Goal: Information Seeking & Learning: Find specific page/section

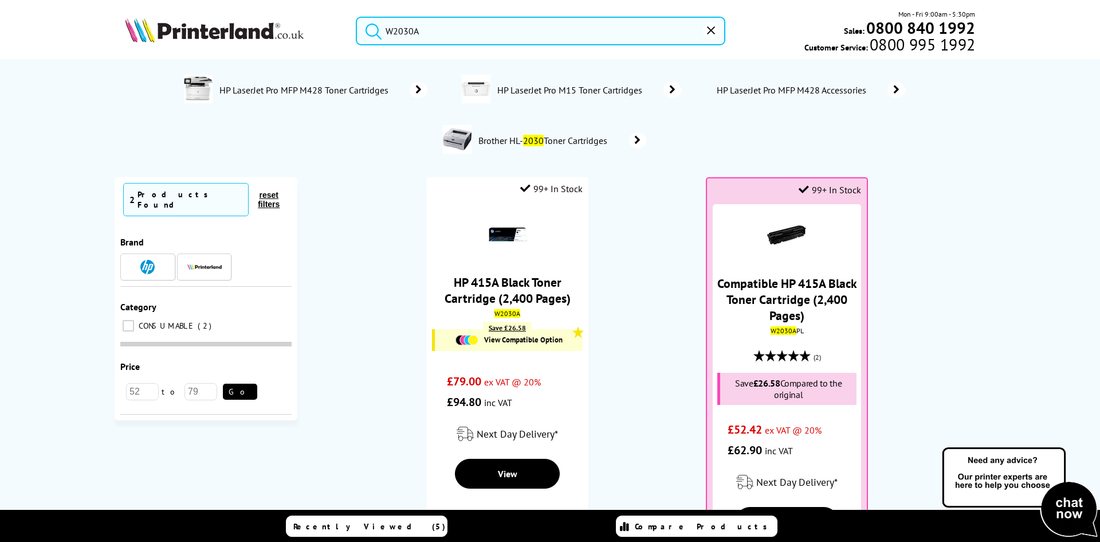
click at [456, 31] on input "W2030A" at bounding box center [541, 31] width 370 height 29
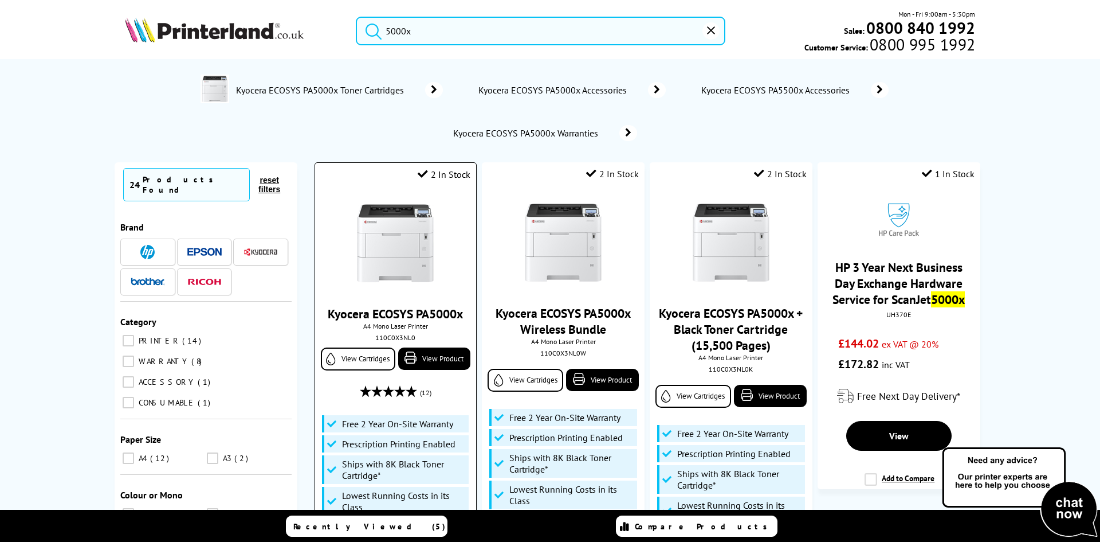
type input "5000x"
click at [403, 256] on img at bounding box center [395, 243] width 86 height 86
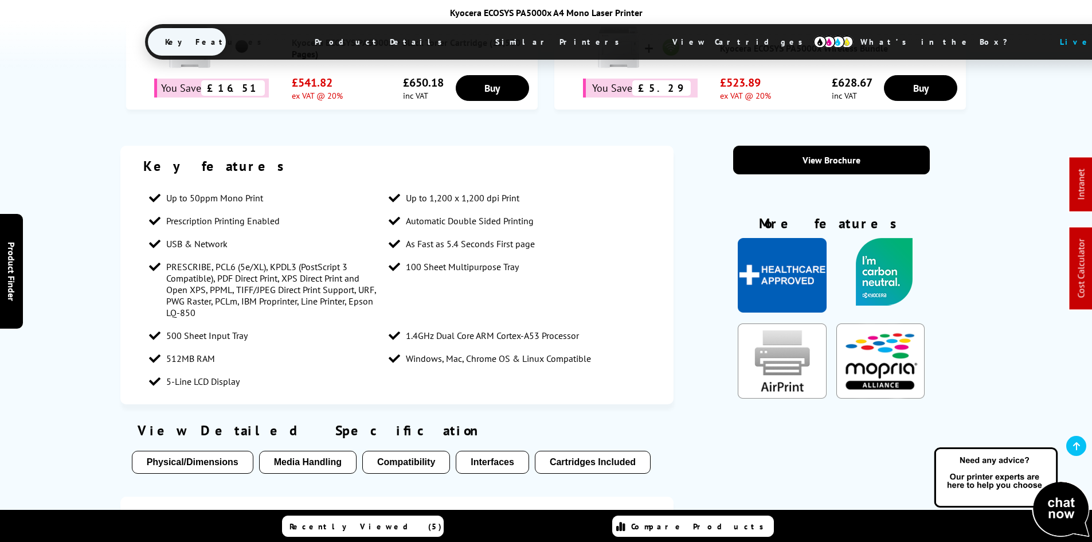
scroll to position [858, 0]
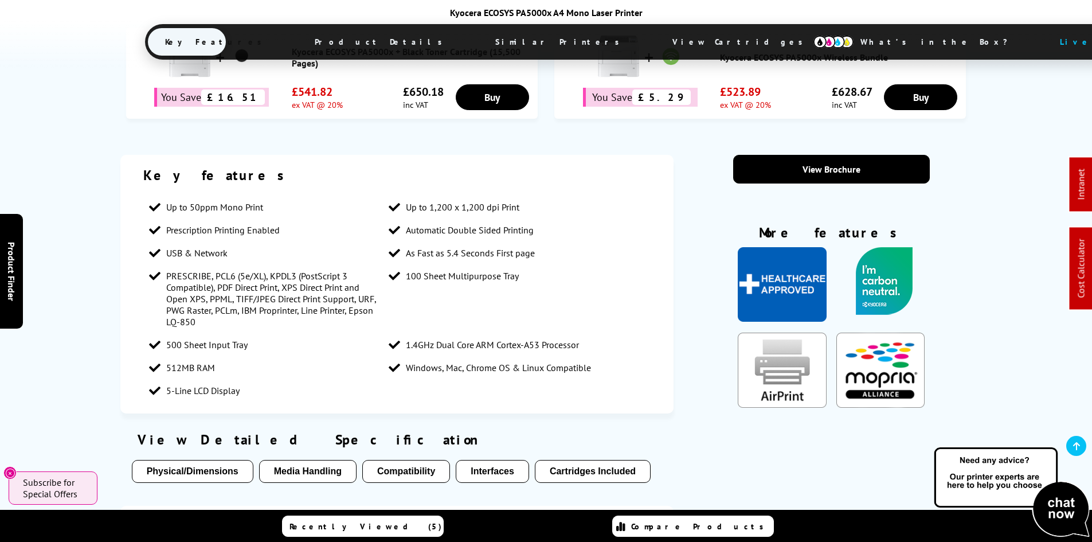
click at [655, 36] on span "View Cartridges" at bounding box center [742, 42] width 175 height 30
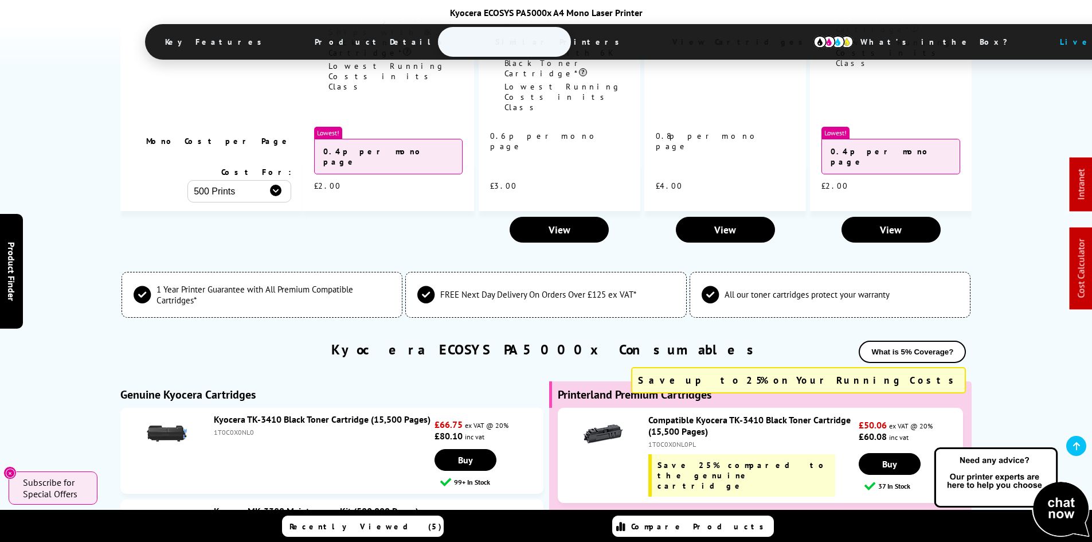
scroll to position [3003, 0]
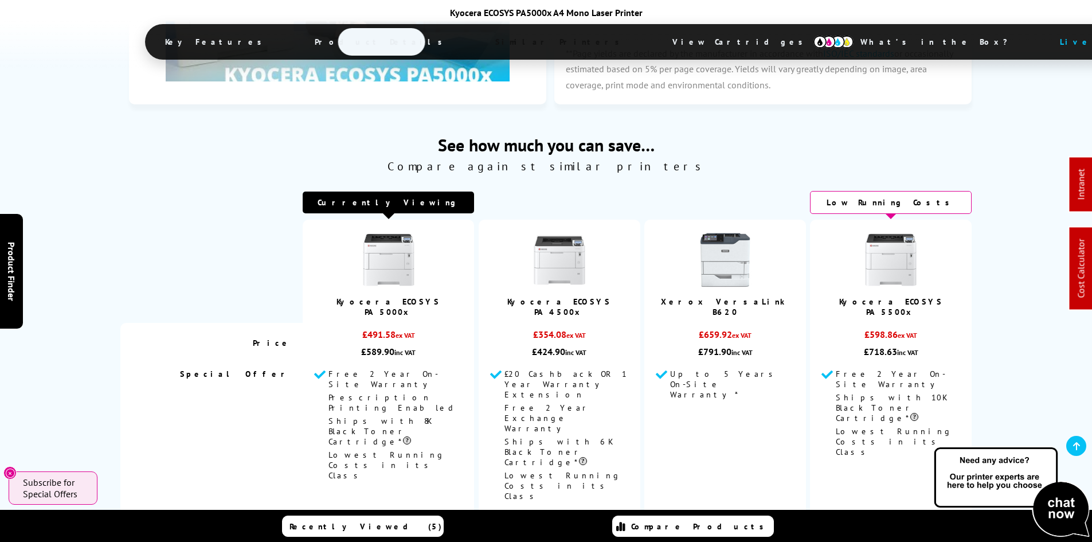
scroll to position [732, 0]
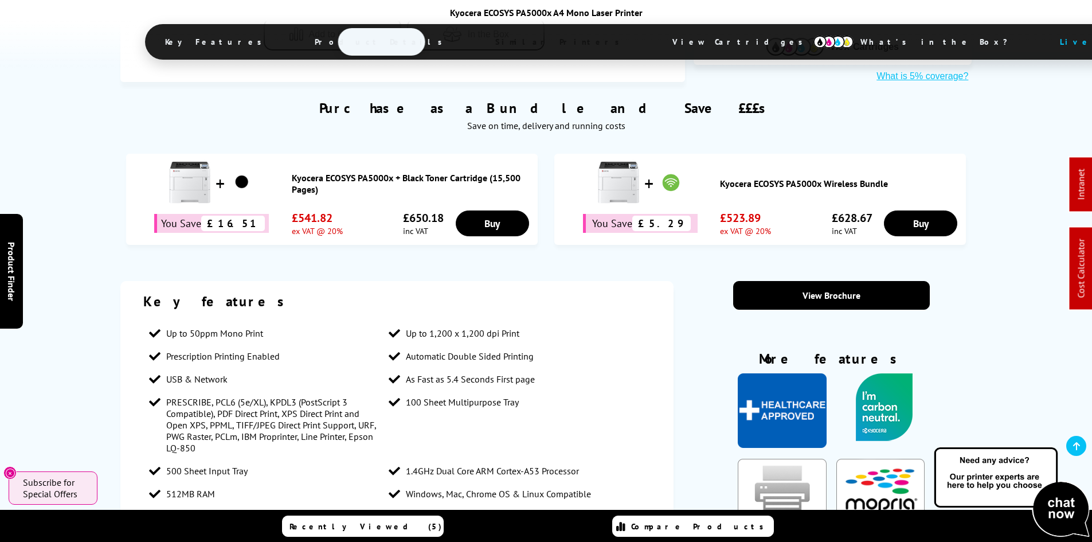
drag, startPoint x: 71, startPoint y: 295, endPoint x: 109, endPoint y: 28, distance: 269.8
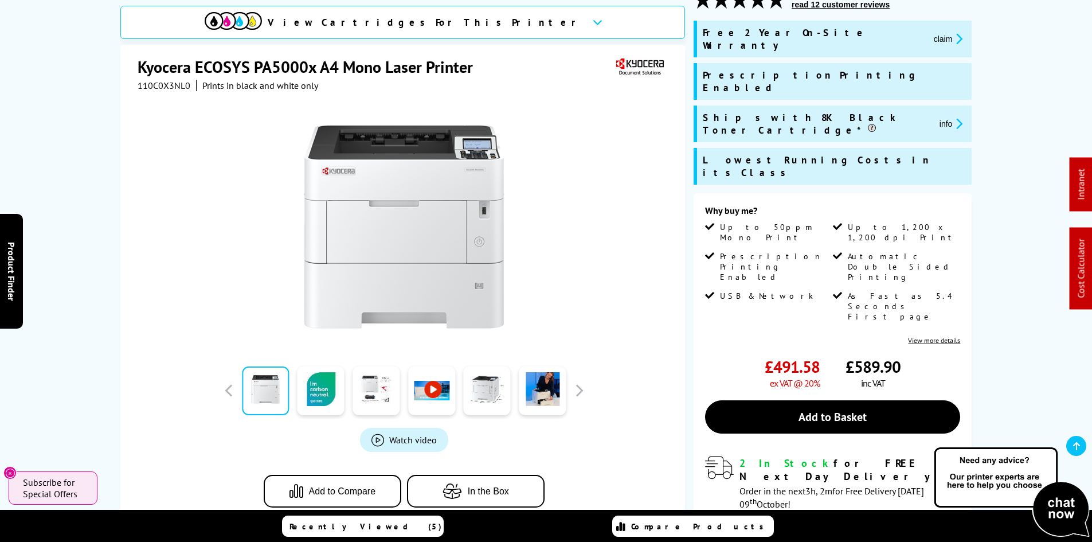
scroll to position [0, 0]
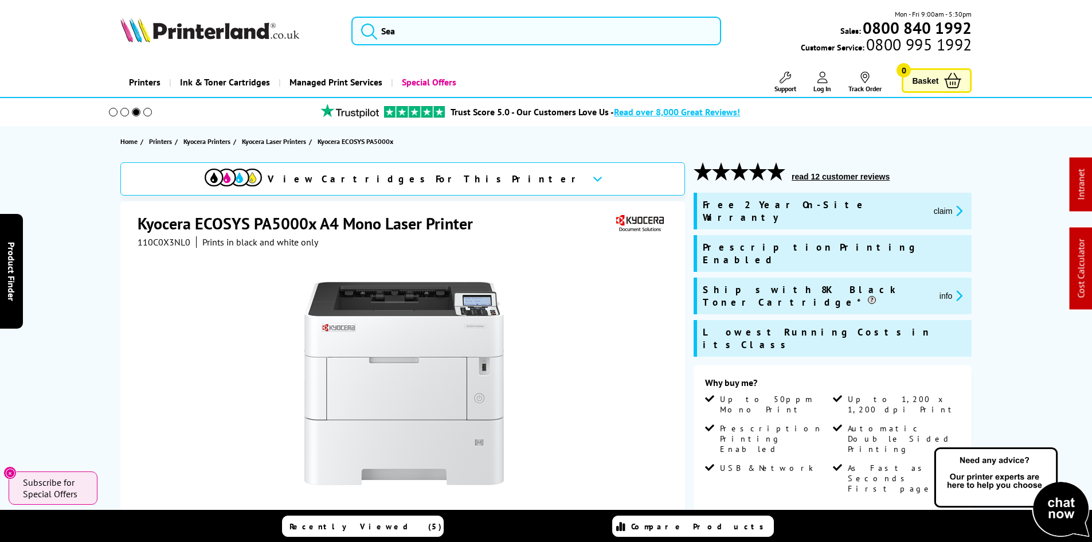
click at [88, 261] on div "View Cartridges For This Printer Kyocera ECOSYS PA5000x A4 Mono Laser Printer 1…" at bounding box center [546, 488] width 917 height 652
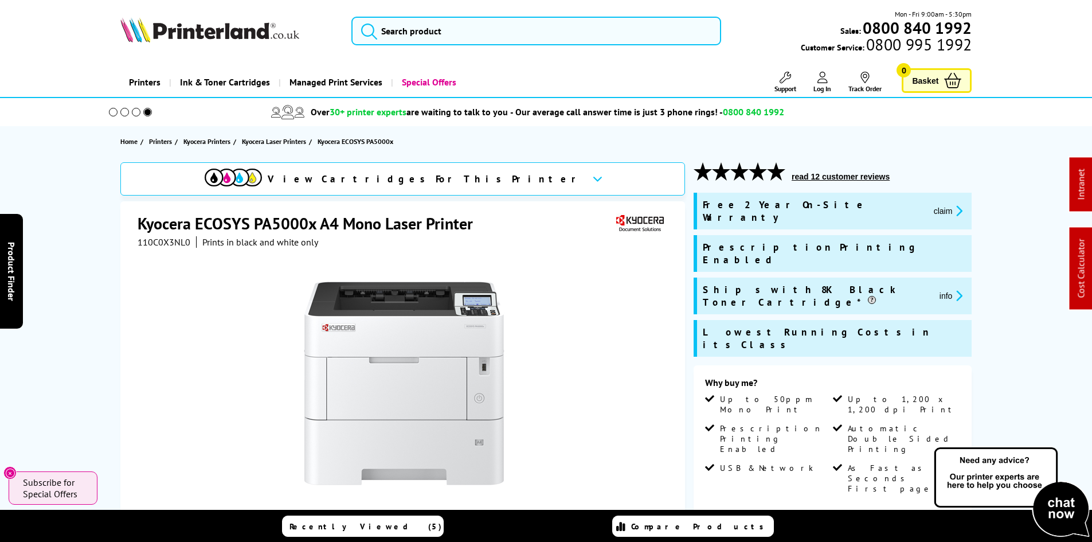
drag, startPoint x: 71, startPoint y: 295, endPoint x: 84, endPoint y: 293, distance: 12.8
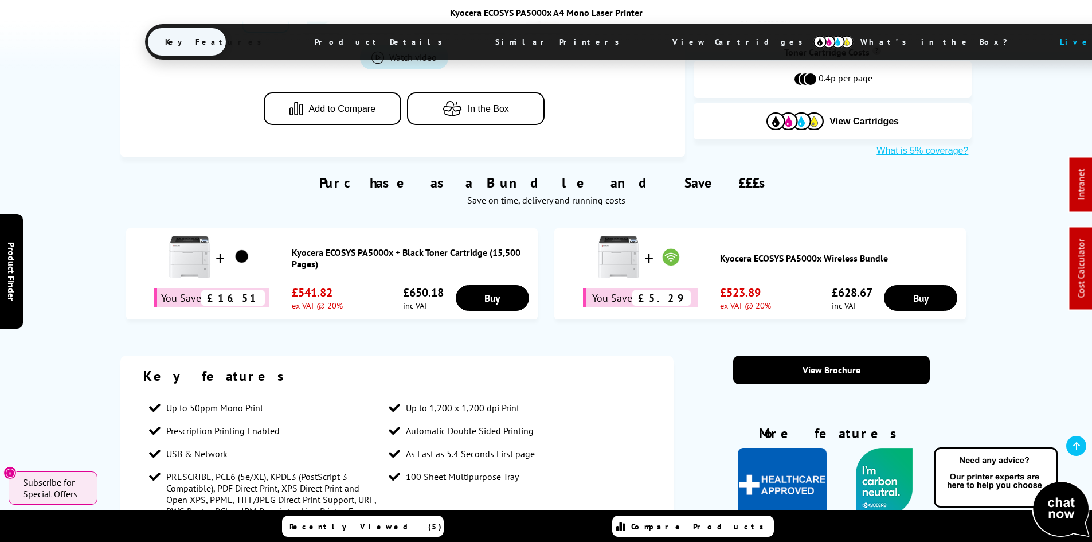
scroll to position [745, 0]
